Goal: Navigation & Orientation: Find specific page/section

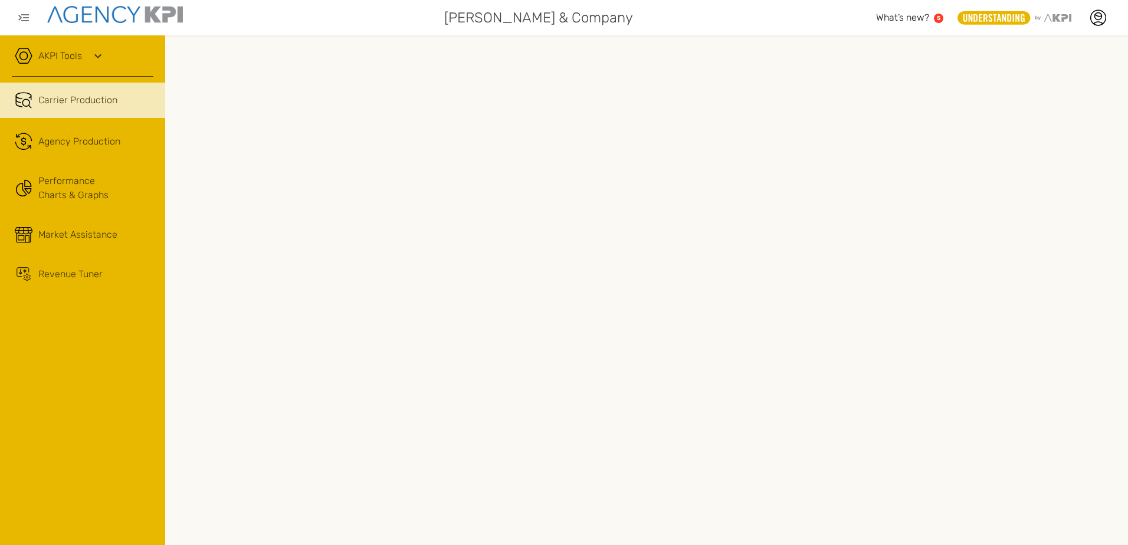
click at [32, 60] on div "AKPI Tools" at bounding box center [83, 62] width 142 height 30
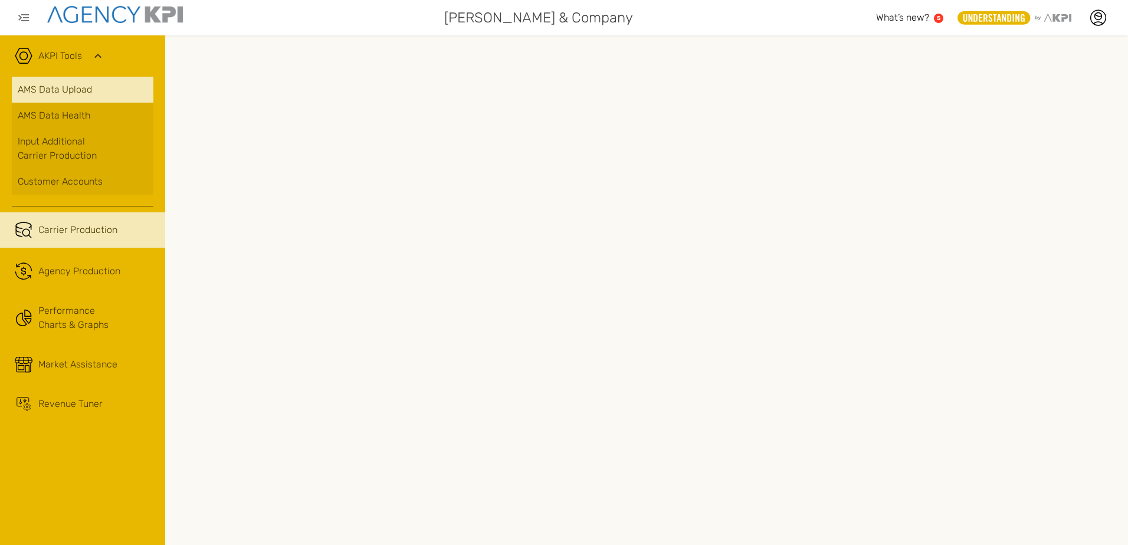
click at [45, 91] on link "AMS Data Upload" at bounding box center [83, 90] width 142 height 26
